Goal: Task Accomplishment & Management: Manage account settings

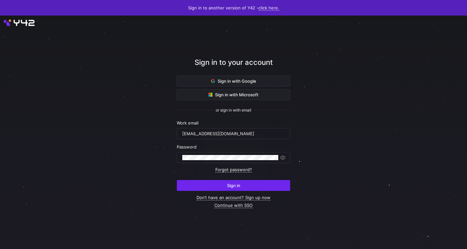
click at [228, 185] on span "Sign in" at bounding box center [233, 185] width 13 height 5
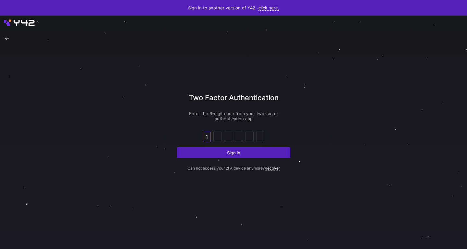
type input "1"
type input "9"
type input "0"
type input "8"
type input "3"
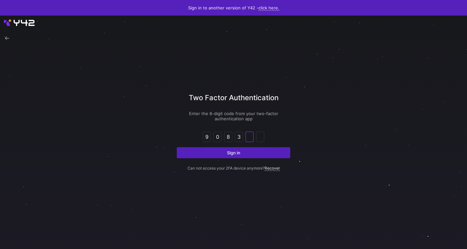
type input "6"
type input "3"
click at [251, 135] on input "0" at bounding box center [249, 137] width 5 height 8
type input "6"
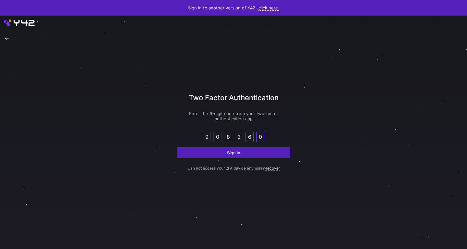
type input "0"
click at [177, 147] on button "Sign in" at bounding box center [233, 152] width 113 height 11
type input "7"
type input "6"
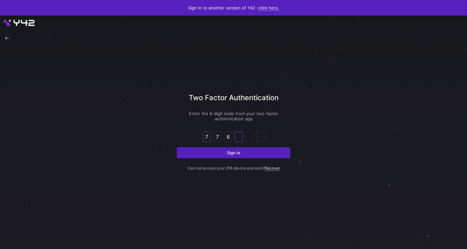
type input "0"
type input "1"
